Goal: Task Accomplishment & Management: Manage account settings

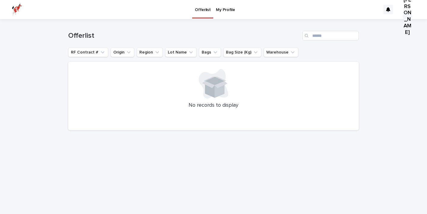
click at [226, 15] on link "My Profile" at bounding box center [225, 9] width 24 height 18
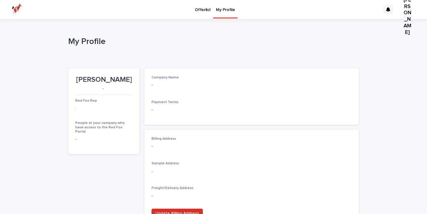
click at [202, 9] on p "Offerlist" at bounding box center [203, 6] width 16 height 12
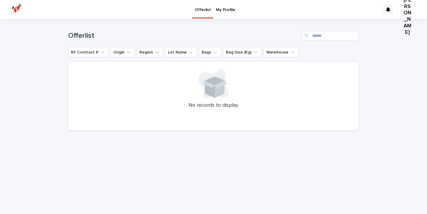
click at [13, 9] on img at bounding box center [17, 10] width 10 height 12
click at [16, 9] on img at bounding box center [17, 10] width 10 height 12
click at [411, 12] on div "[PERSON_NAME]" at bounding box center [407, 16] width 9 height 9
click at [406, 27] on p "Log Out" at bounding box center [401, 32] width 37 height 10
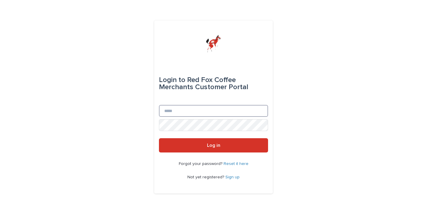
click at [232, 113] on input "Email" at bounding box center [213, 111] width 109 height 12
type input "**********"
click at [159, 138] on button "Log in" at bounding box center [213, 145] width 109 height 14
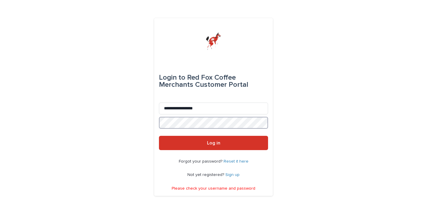
click at [159, 136] on button "Log in" at bounding box center [213, 143] width 109 height 14
click at [101, 127] on div "**********" at bounding box center [213, 107] width 427 height 214
click at [159, 136] on button "Log in" at bounding box center [213, 143] width 109 height 14
